Goal: Find specific page/section: Find specific page/section

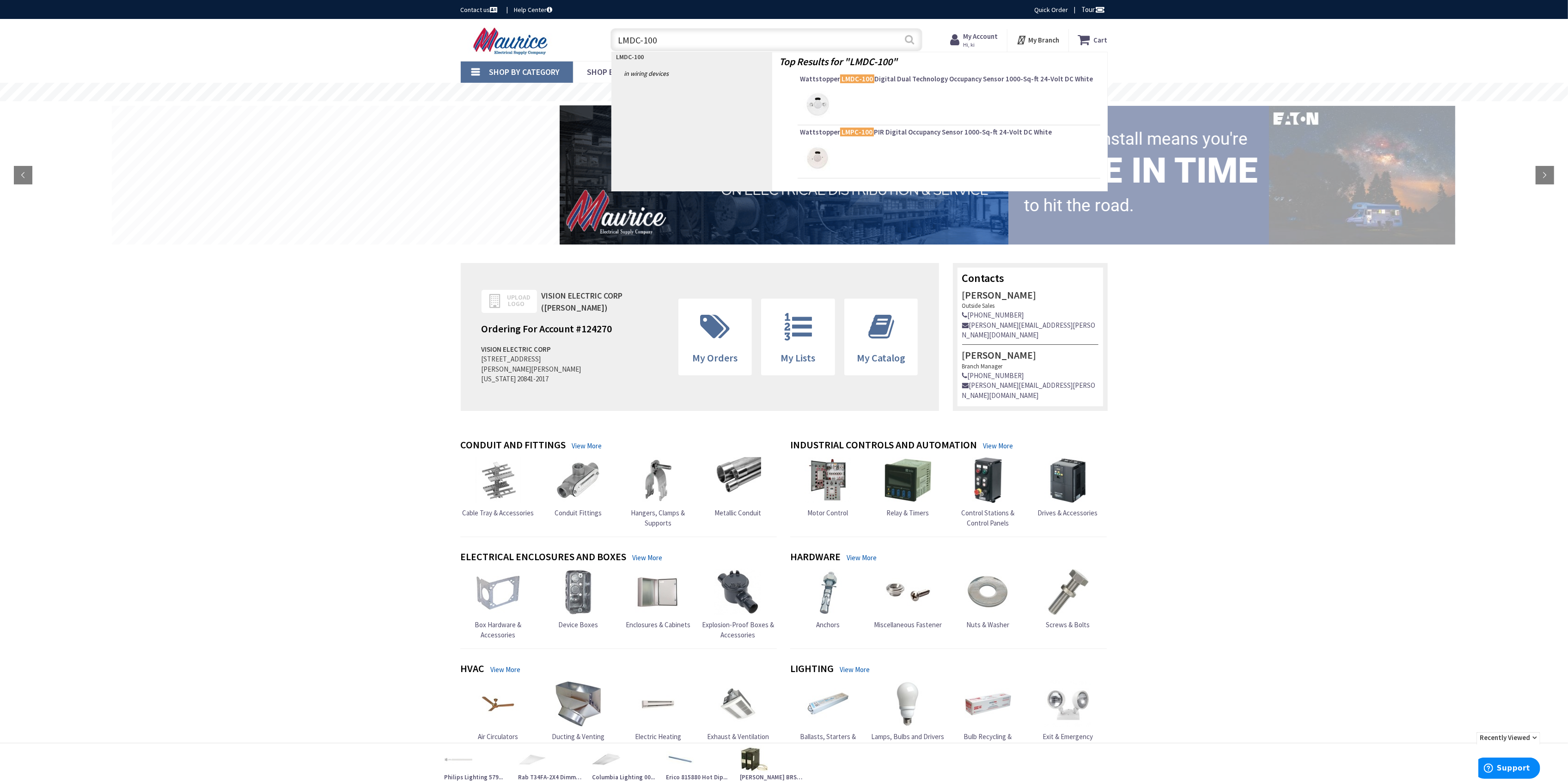
type input "LMDC-100"
click at [906, 43] on button "Search" at bounding box center [910, 39] width 12 height 20
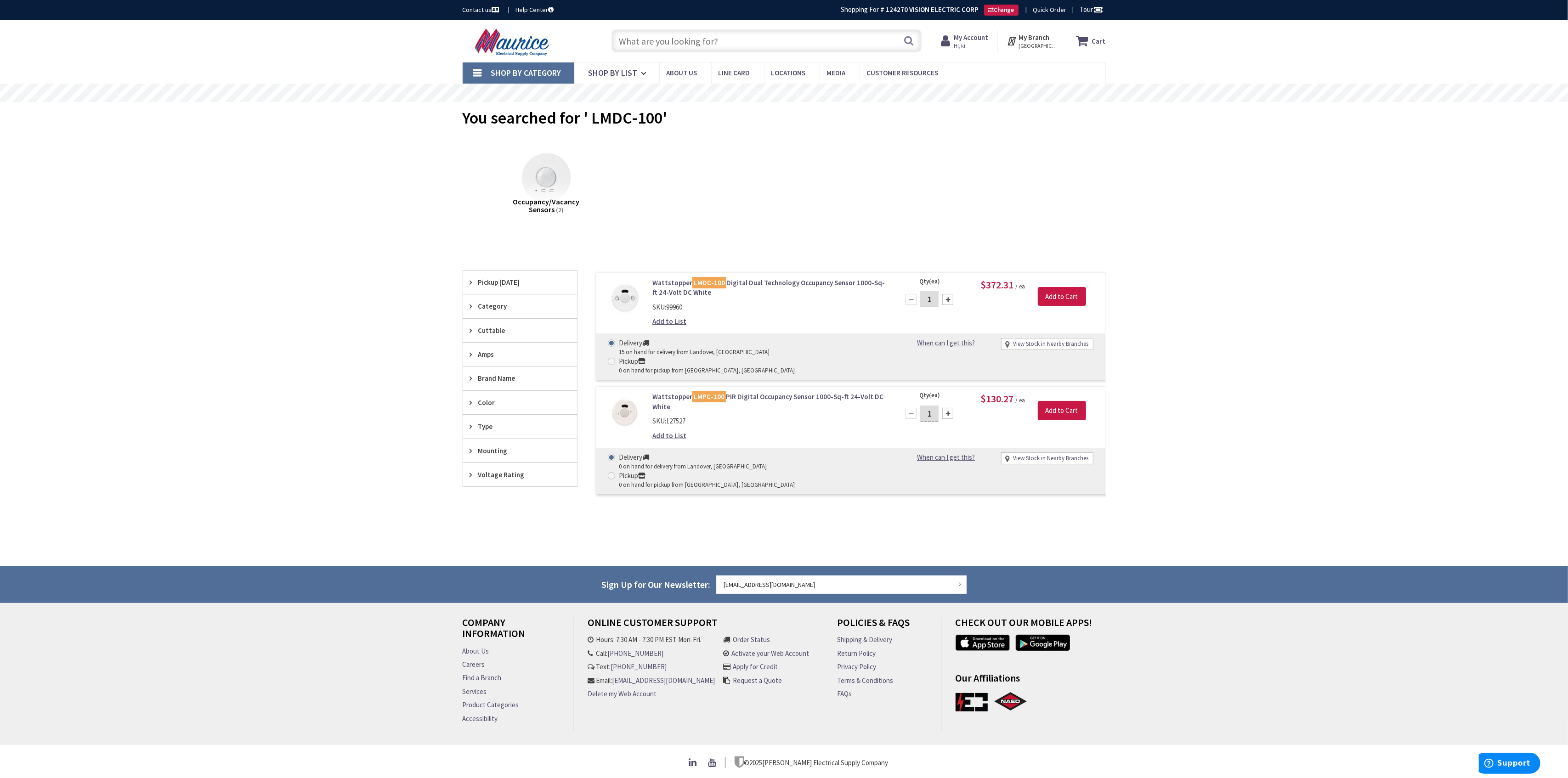
click at [820, 285] on link "Wattstopper LMDC-100 Digital Dual Technology Occupancy Sensor 1000-Sq-ft 24-Vol…" at bounding box center [769, 288] width 234 height 20
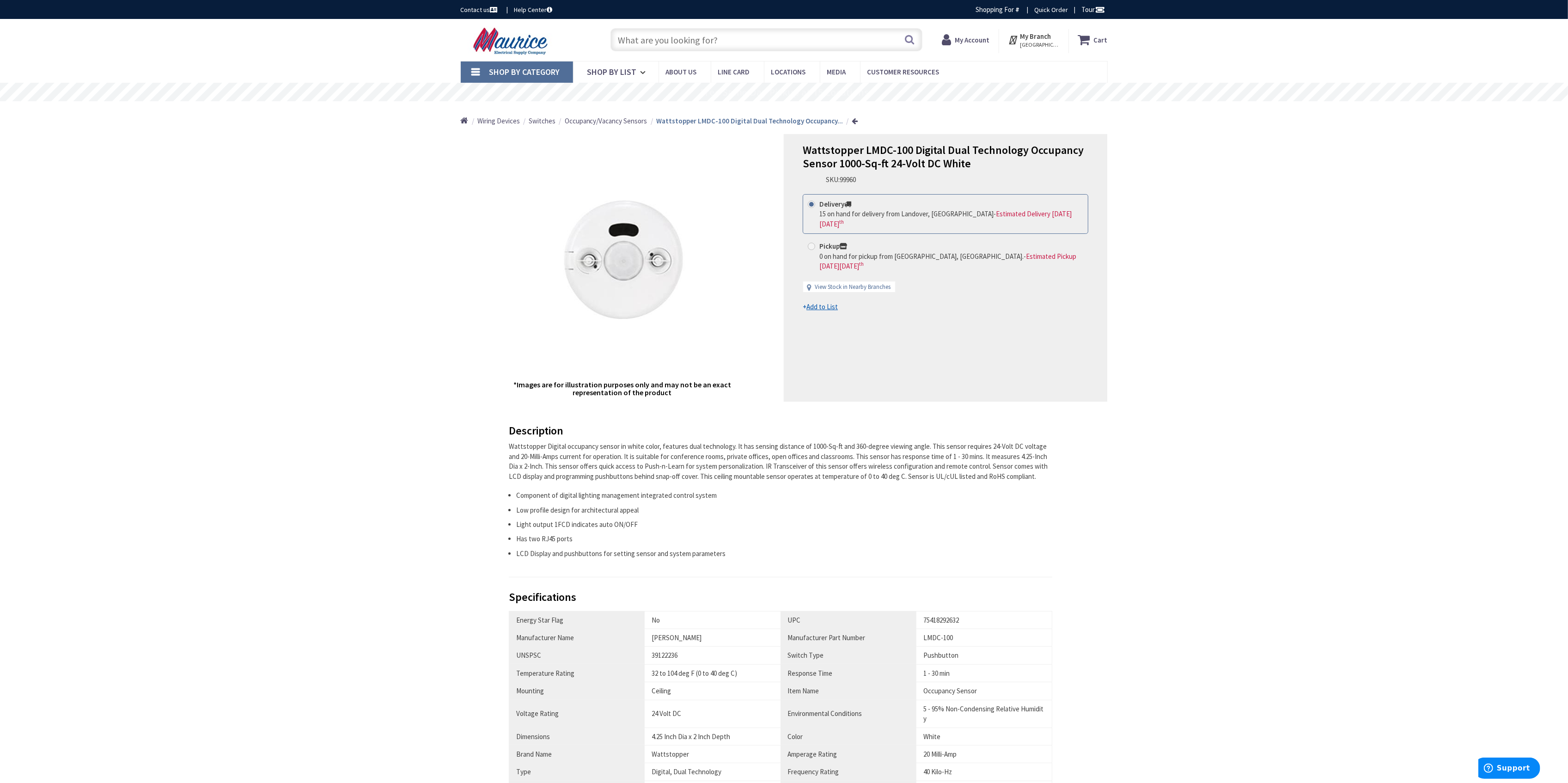
click at [820, 456] on div "Wattstopper Digital occupancy sensor in white color, features dual technology. …" at bounding box center [780, 461] width 544 height 40
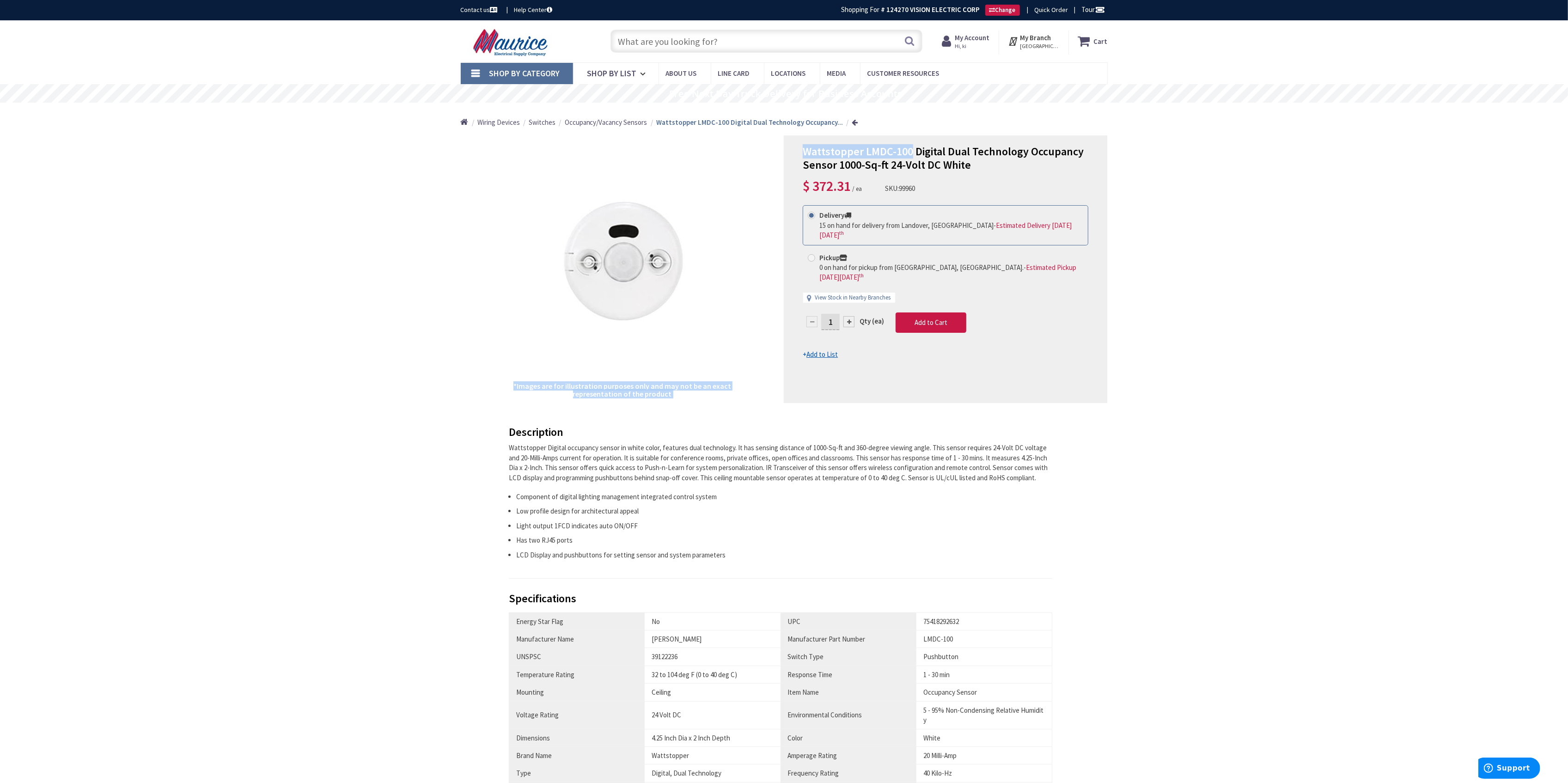
drag, startPoint x: 911, startPoint y: 151, endPoint x: 782, endPoint y: 151, distance: 129.0
click at [782, 151] on div "*Images are for illustration purposes only and may not be an exact representati…" at bounding box center [784, 269] width 647 height 268
copy div "*Images are for illustration purposes only and may not be an exact representati…"
click at [640, 38] on input "text" at bounding box center [766, 41] width 312 height 23
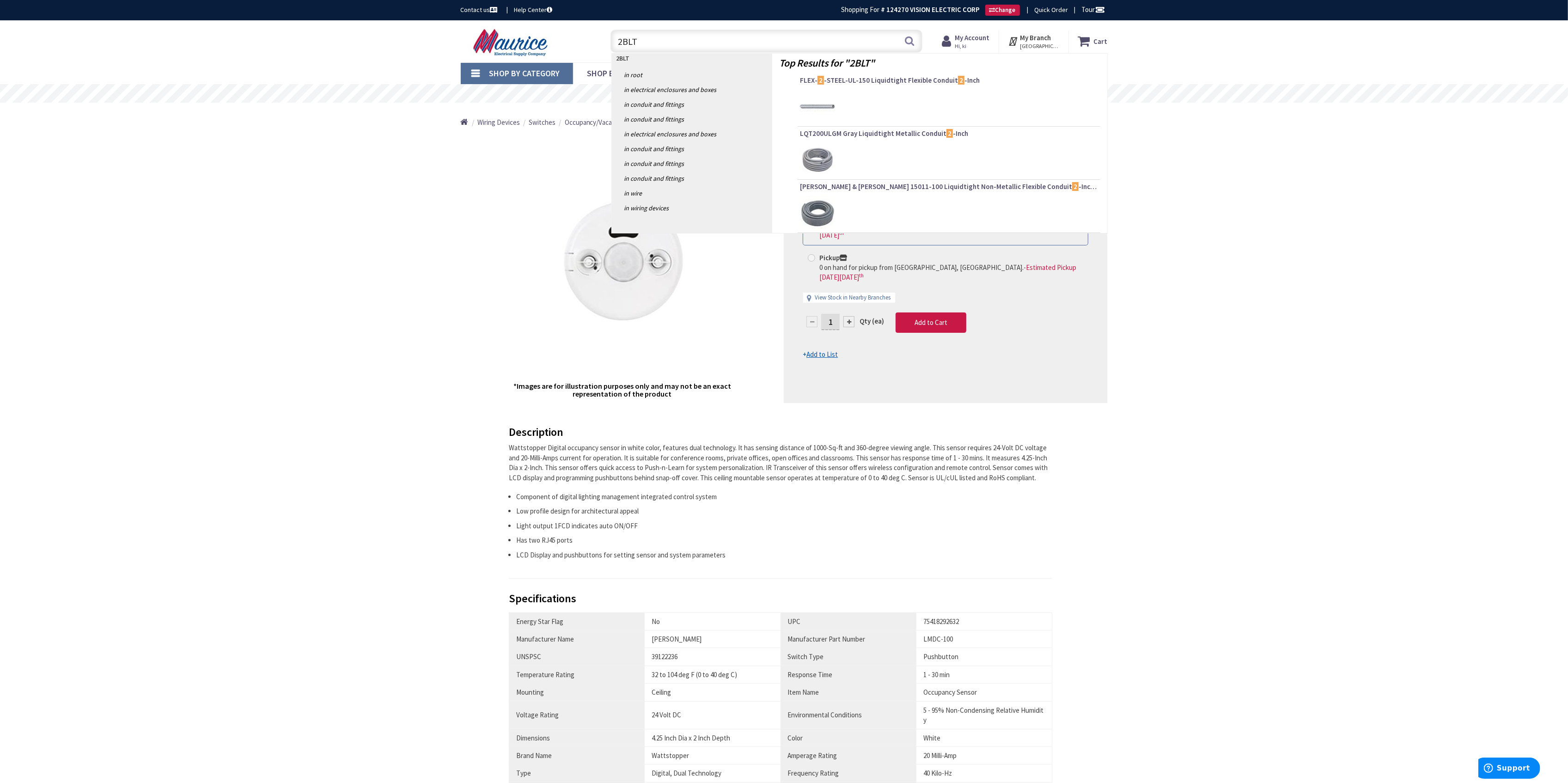
type input "2BLT4"
